Goal: Find specific page/section: Find specific page/section

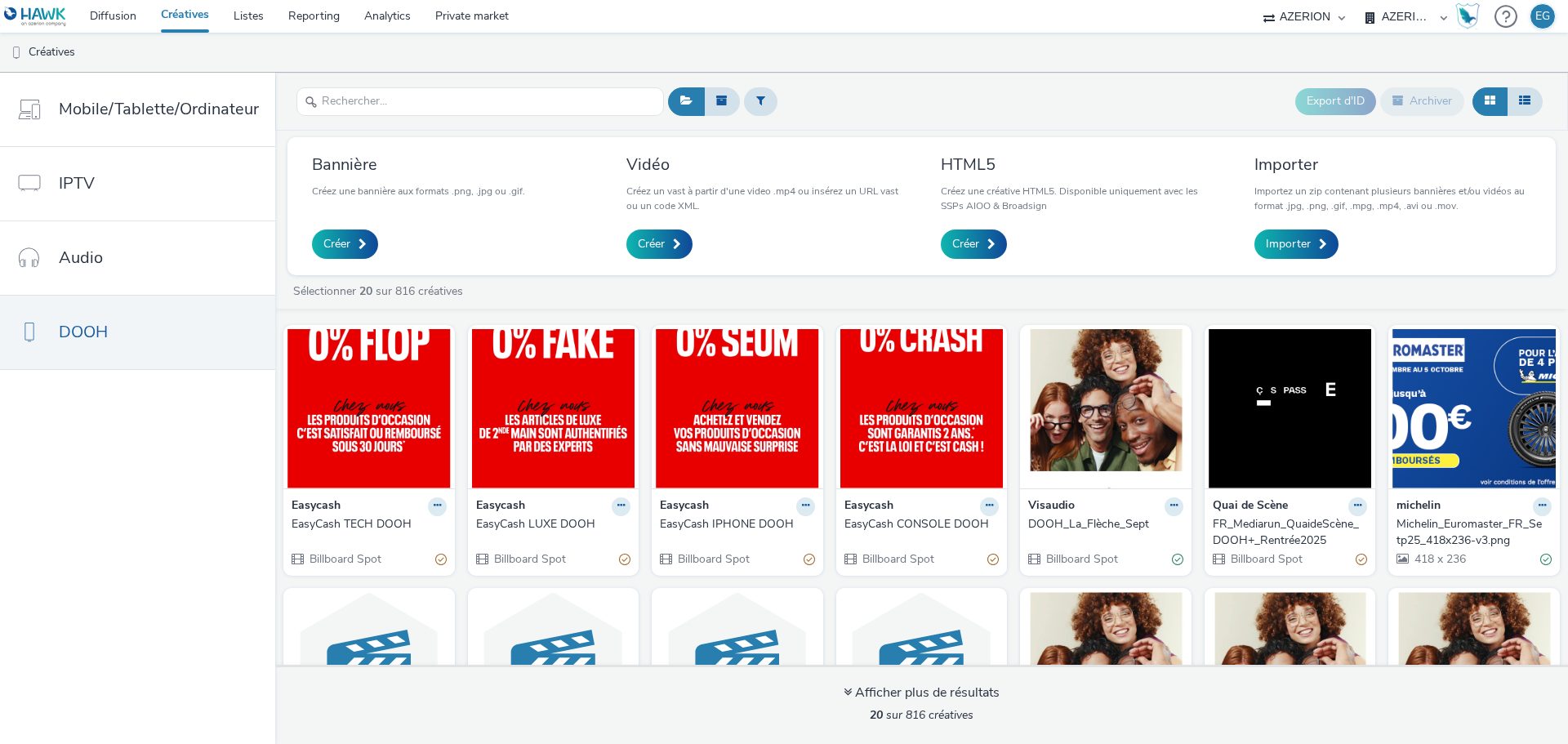
select select "79162ed7-0017-4339-93b0-3399b708648f"
click at [367, 525] on div "EasyCash TECH DOOH" at bounding box center [365, 523] width 148 height 17
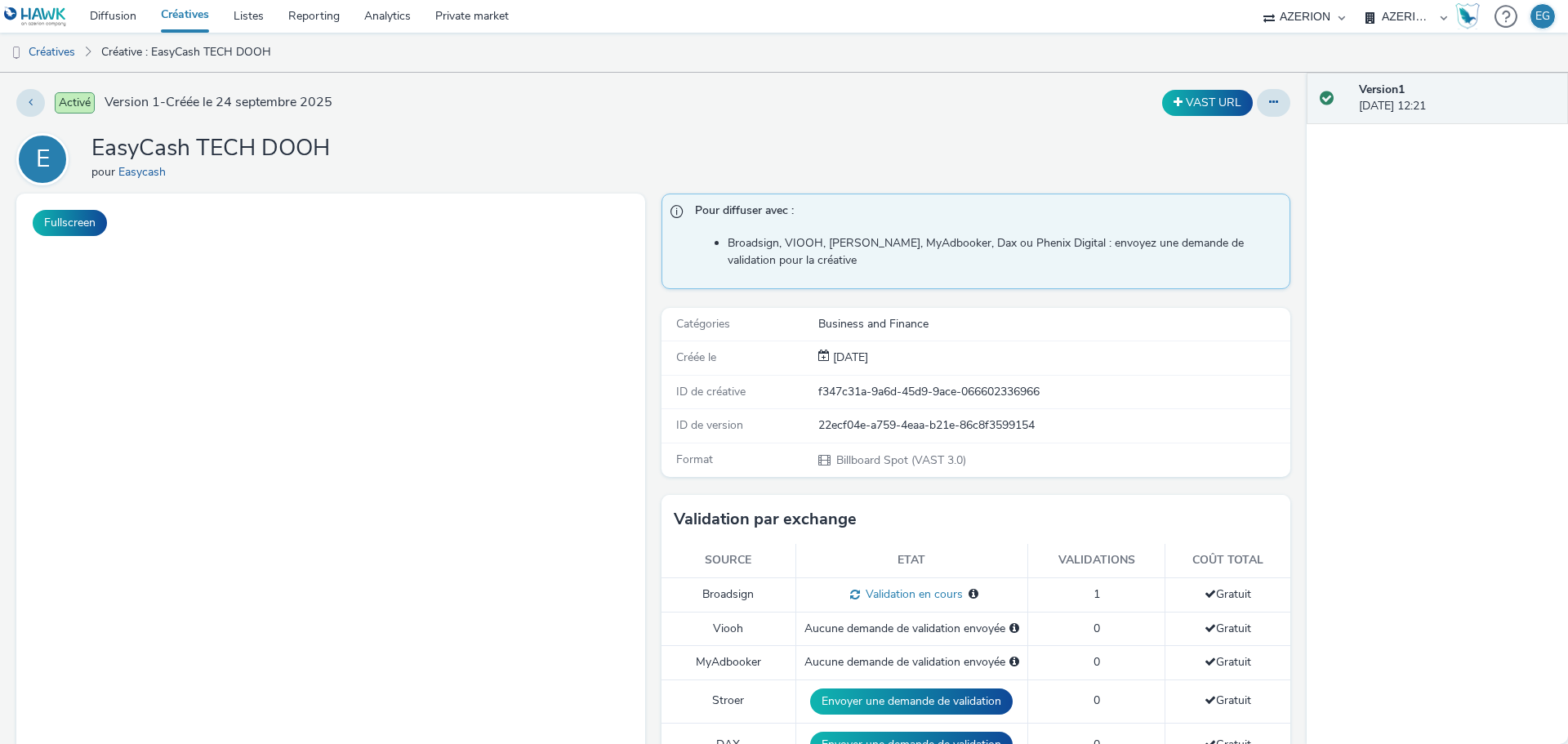
click at [171, 18] on link "Créatives" at bounding box center [185, 16] width 72 height 32
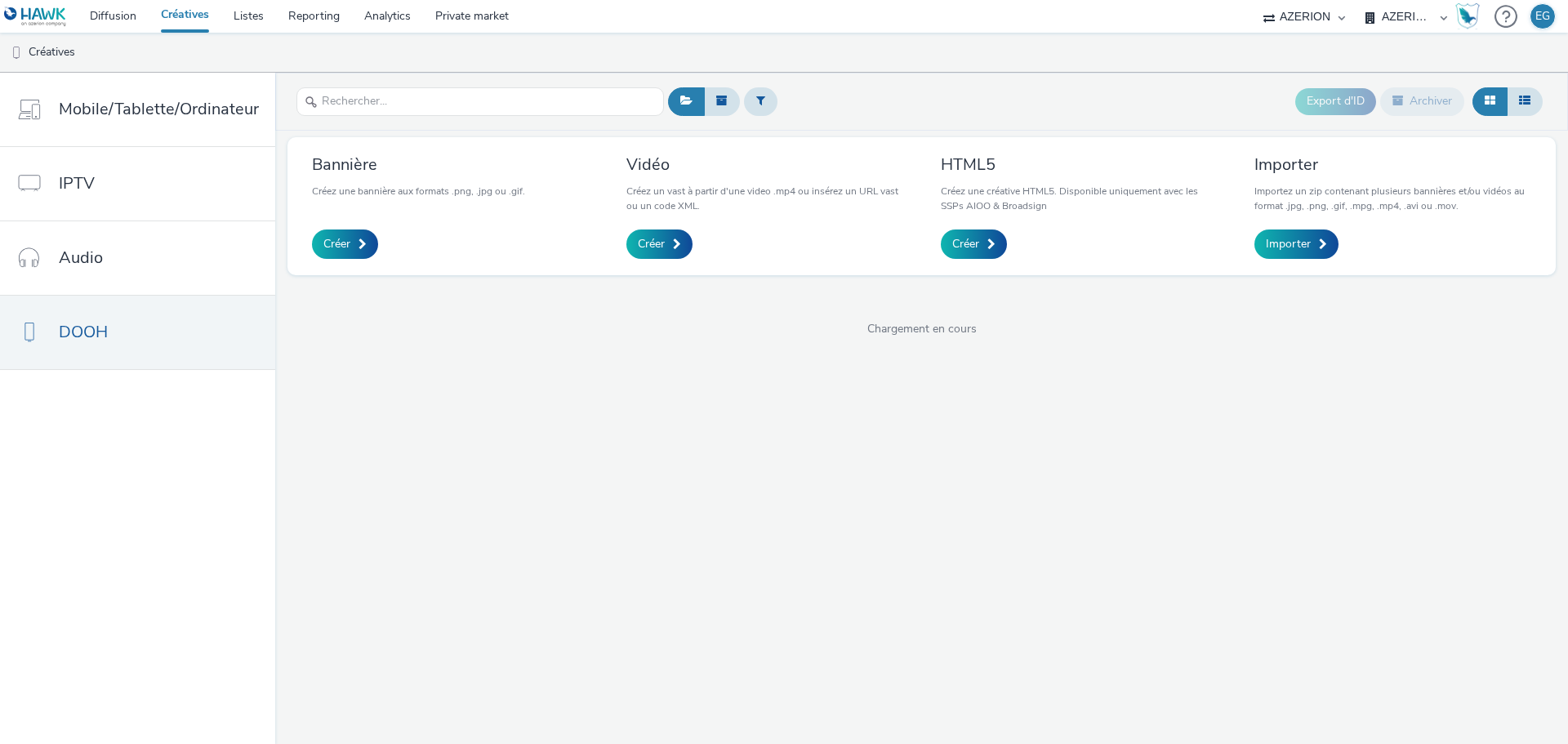
click at [343, 340] on div "Export d'ID Archiver Bannière Créez une bannière aux formats .png, .jpg ou .gif…" at bounding box center [921, 407] width 1293 height 671
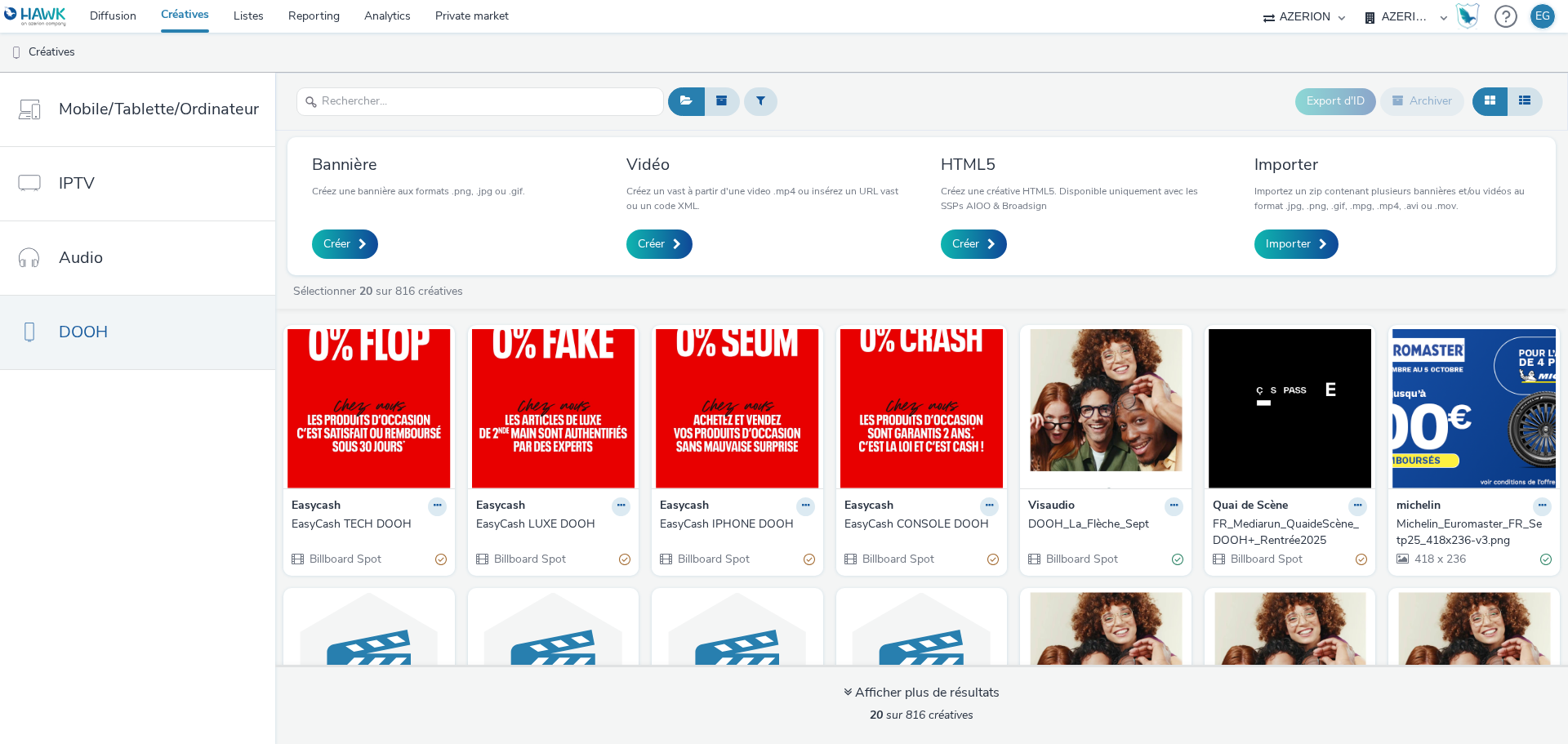
click at [918, 530] on div "EasyCash CONSOLE DOOH" at bounding box center [918, 523] width 148 height 17
